Goal: Task Accomplishment & Management: Manage account settings

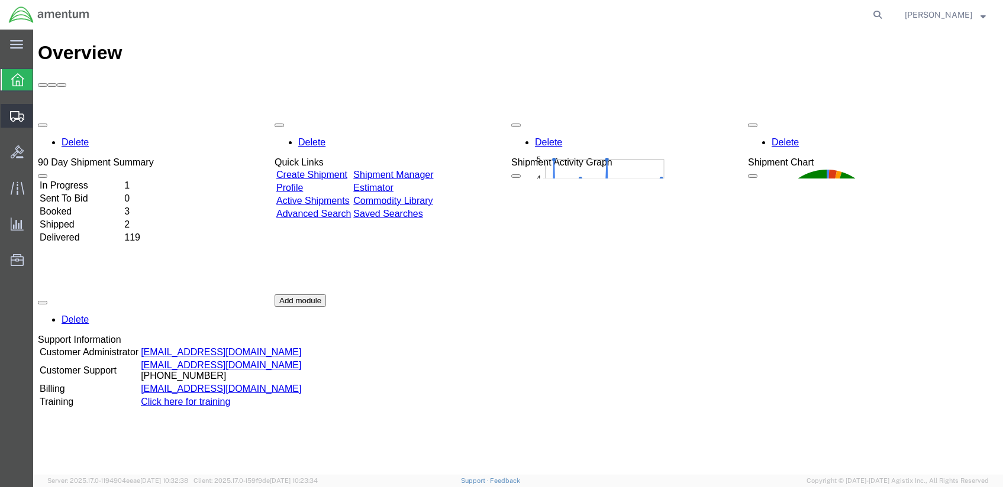
click at [41, 115] on span "Shipments" at bounding box center [37, 116] width 8 height 24
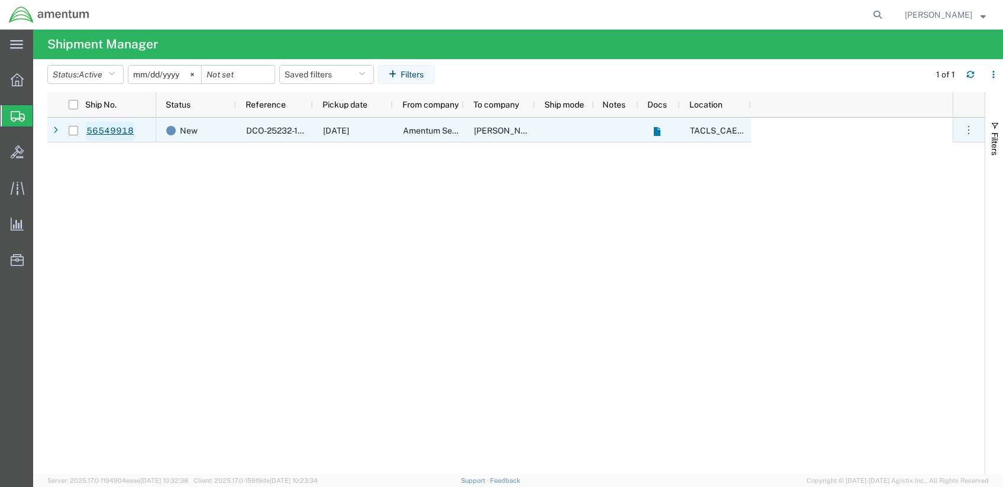
click at [103, 130] on link "56549918" at bounding box center [110, 131] width 49 height 19
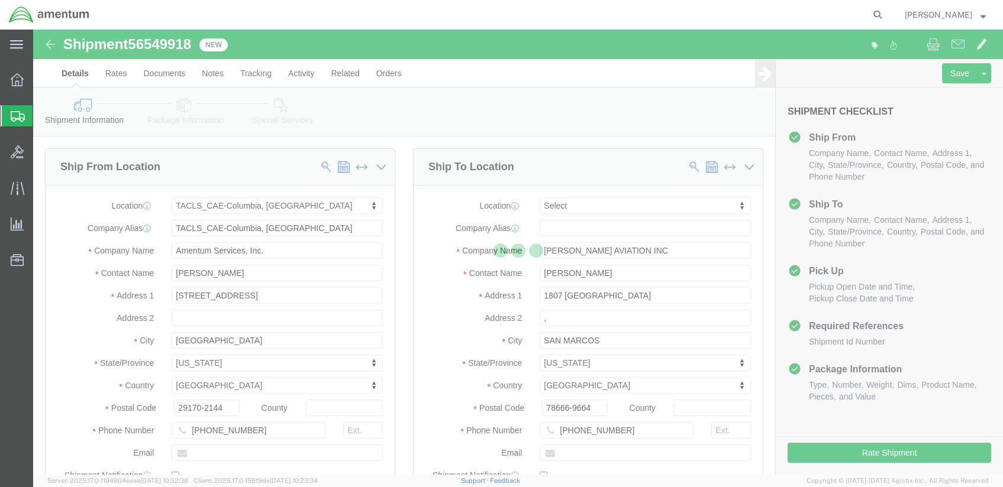
select select "42742"
select select
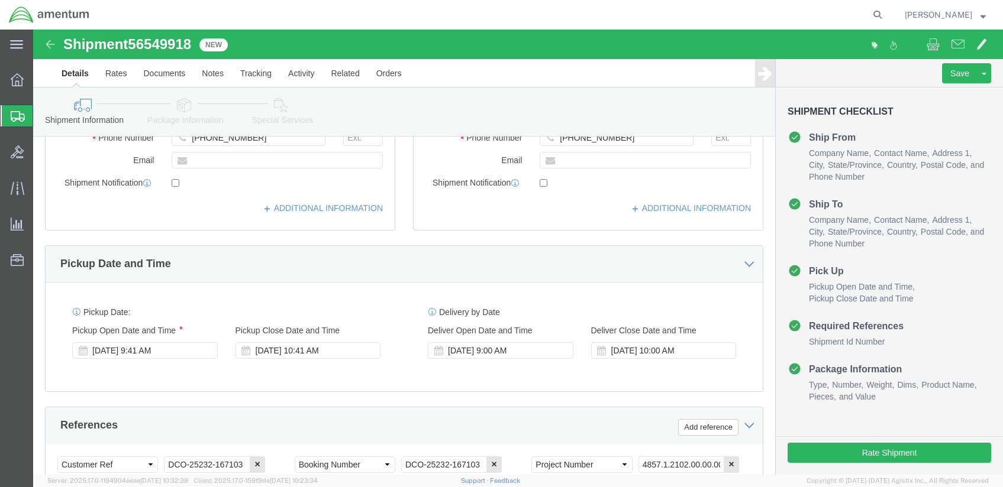
scroll to position [315, 0]
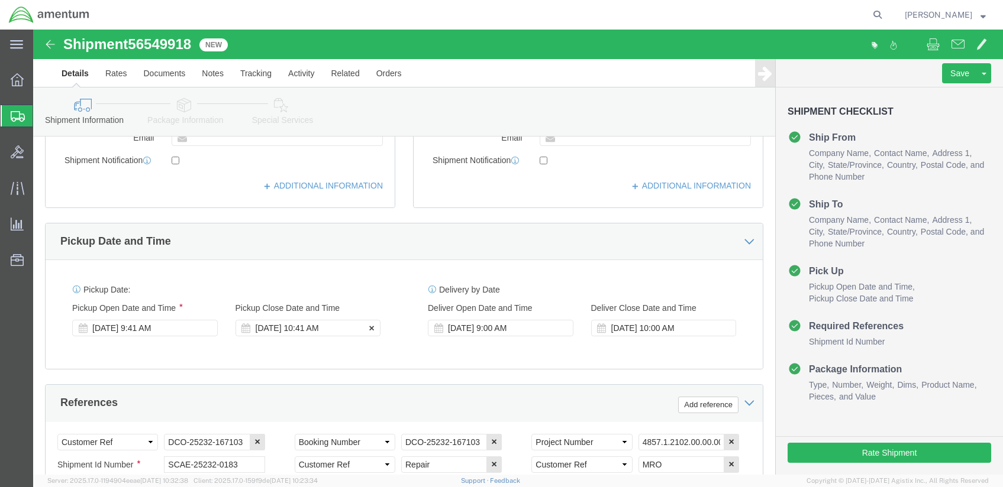
click div "[DATE] 10:41 AM"
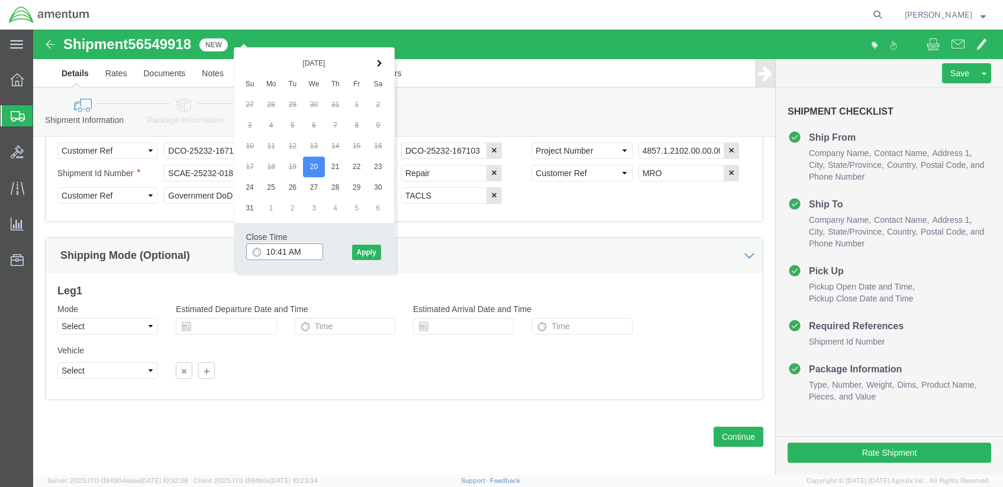
click input "10:41 AM"
click input "10:41 PM"
type input "3:00 PM"
click button "Apply"
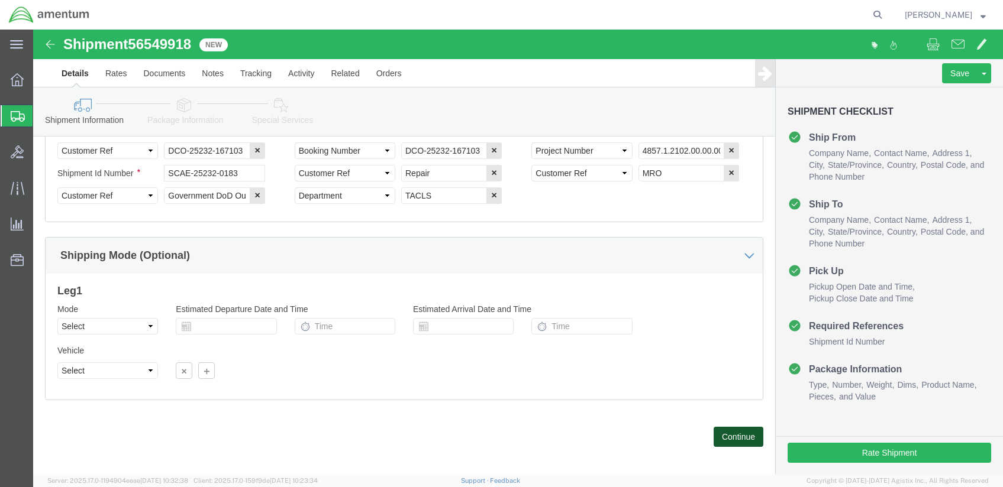
click button "Continue"
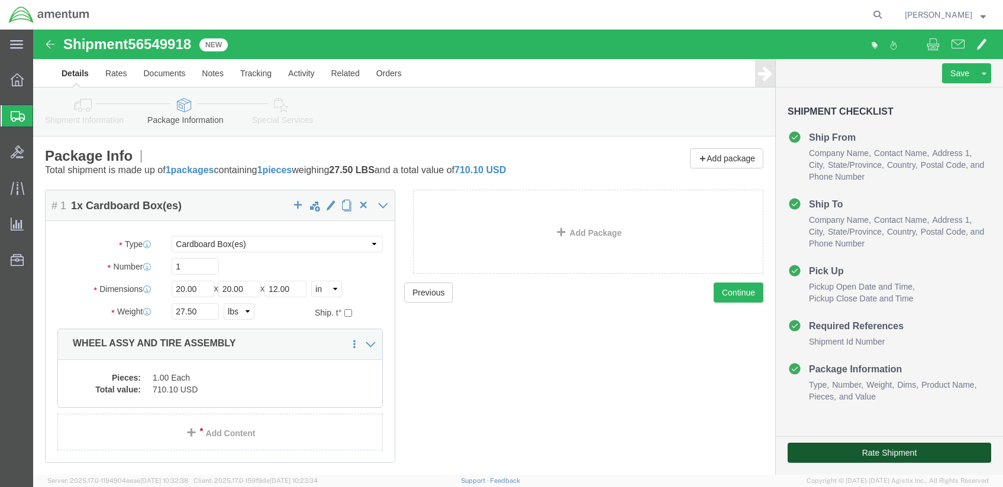
click button "Rate Shipment"
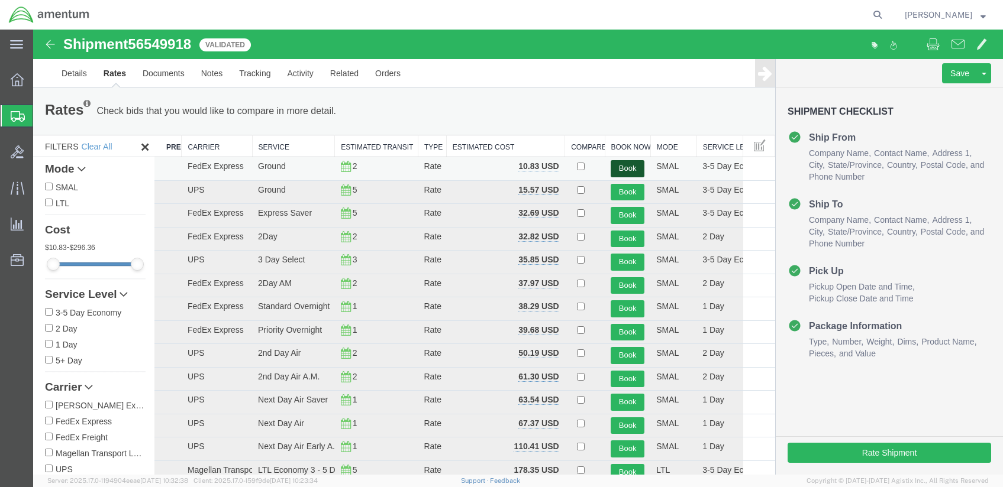
click at [618, 169] on button "Book" at bounding box center [627, 168] width 34 height 17
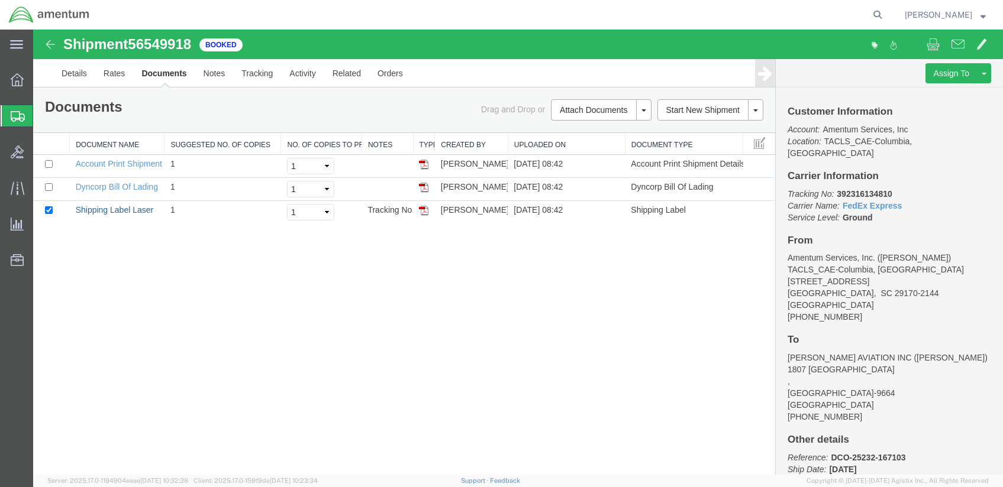
drag, startPoint x: 115, startPoint y: 208, endPoint x: 627, endPoint y: 360, distance: 534.0
click at [115, 208] on link "Shipping Label Laser" at bounding box center [115, 209] width 78 height 9
click at [63, 70] on link "Details" at bounding box center [74, 73] width 42 height 28
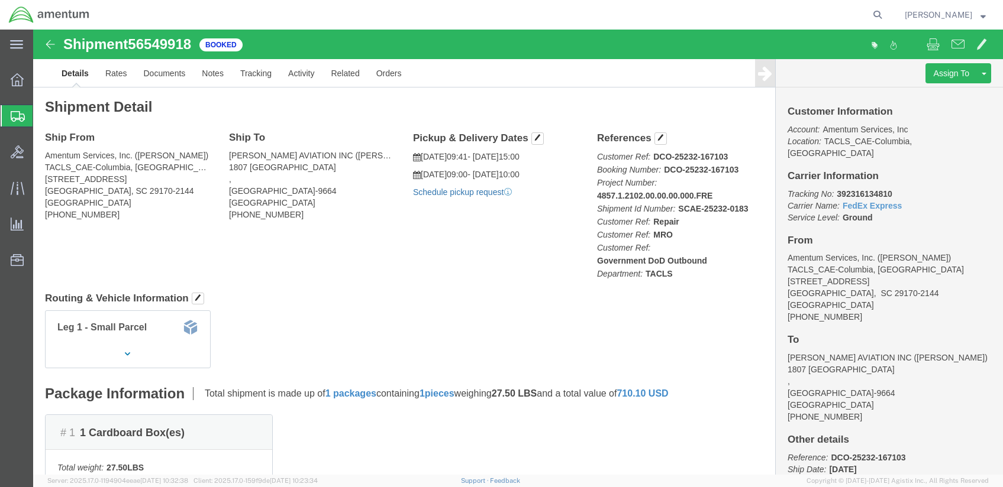
click link "Schedule pickup request"
click at [939, 16] on span "[PERSON_NAME]" at bounding box center [937, 14] width 67 height 13
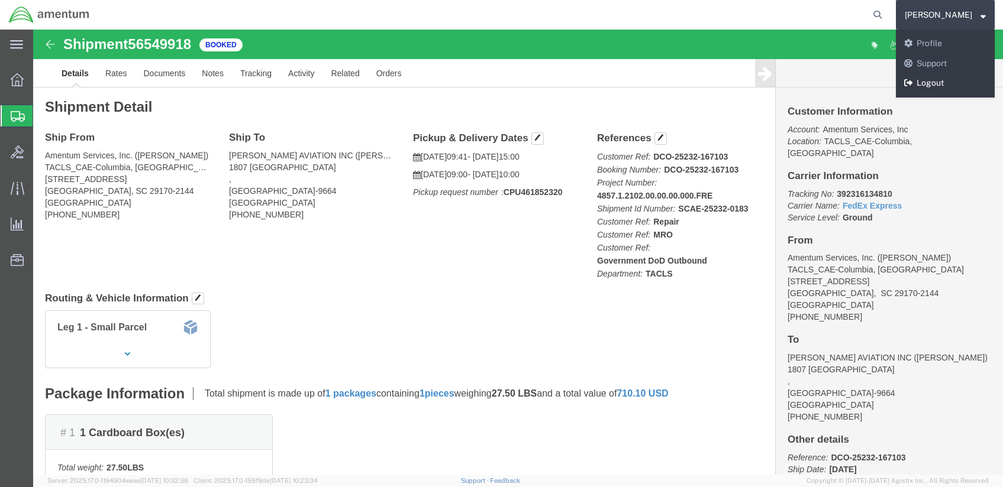
click at [933, 76] on link "Logout" at bounding box center [945, 83] width 99 height 20
